Goal: Task Accomplishment & Management: Complete application form

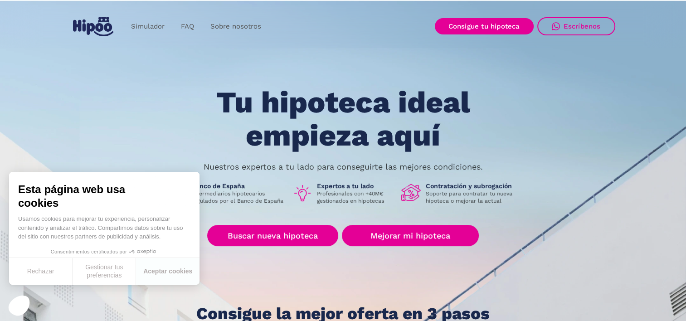
click at [525, 114] on div "Tu hipoteca ideal empieza aquí Nuestros expertos a tu lado para conseguirte las…" at bounding box center [343, 204] width 544 height 237
click at [39, 269] on button "Rechazar" at bounding box center [40, 271] width 63 height 27
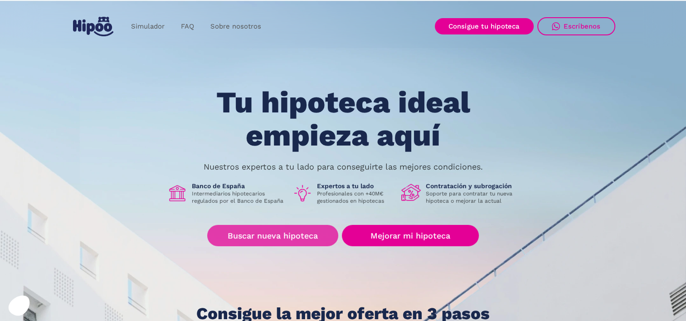
click at [256, 236] on link "Buscar nueva hipoteca" at bounding box center [272, 235] width 131 height 21
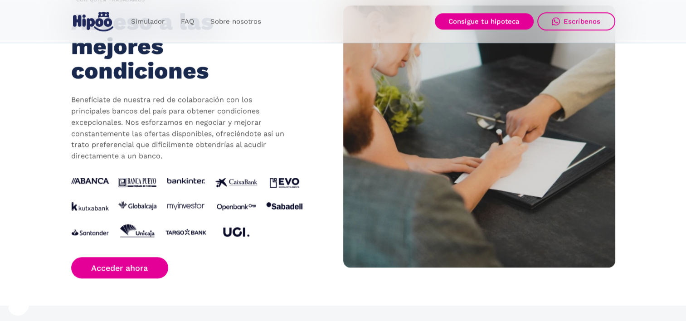
scroll to position [952, 0]
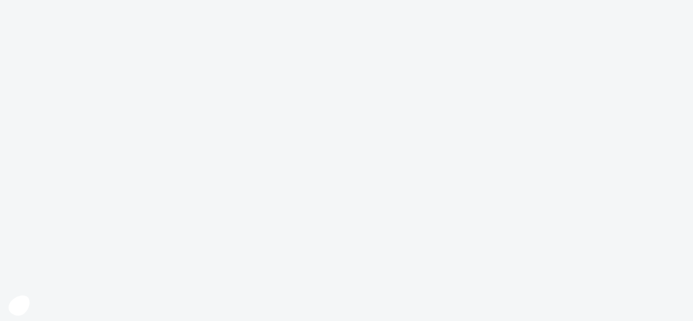
click at [147, 251] on body at bounding box center [346, 160] width 693 height 321
